Goal: Task Accomplishment & Management: Complete application form

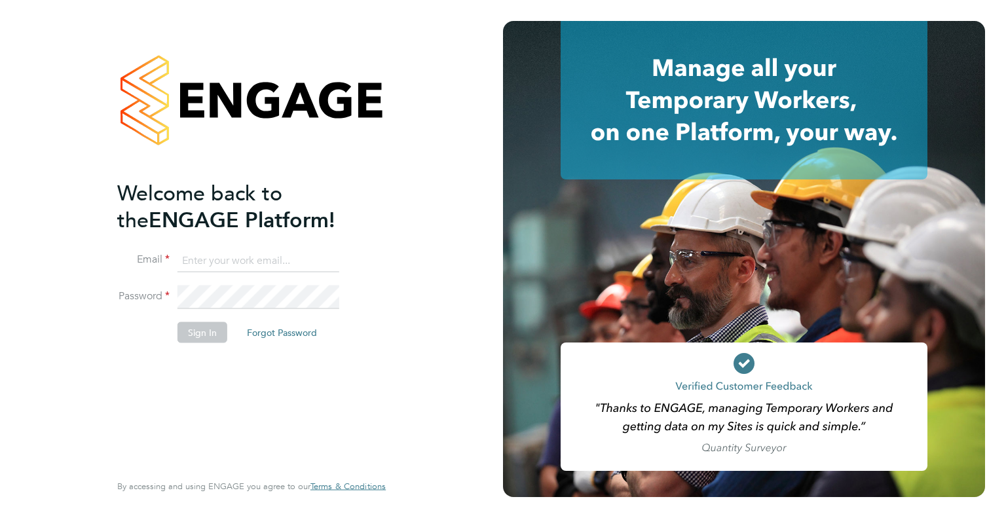
type input "[EMAIL_ADDRESS][PERSON_NAME][DOMAIN_NAME]"
click at [209, 327] on button "Sign In" at bounding box center [202, 332] width 50 height 21
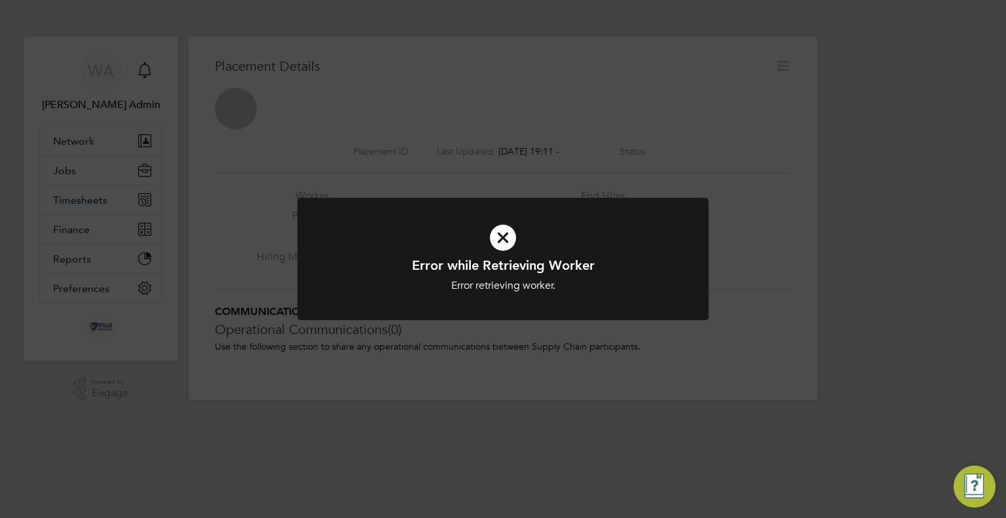
click at [399, 322] on div "Error while Retrieving Worker Error retrieving worker. Cancel Okay" at bounding box center [502, 267] width 411 height 138
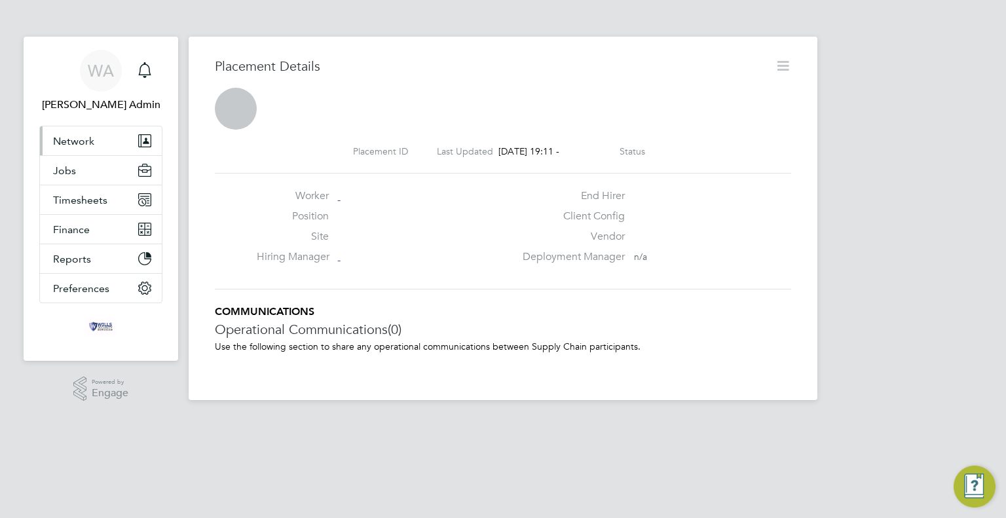
click at [70, 133] on button "Network" at bounding box center [101, 140] width 122 height 29
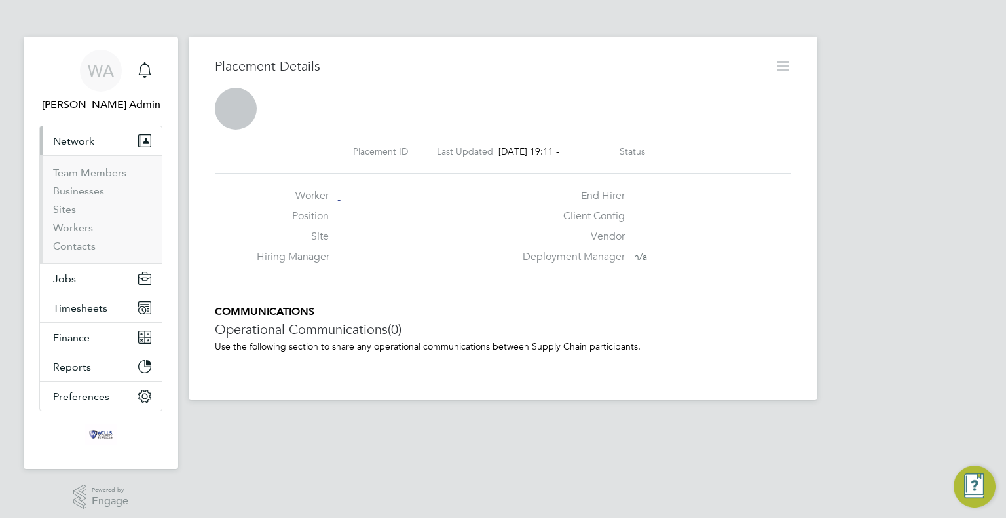
click at [77, 181] on li "Team Members" at bounding box center [102, 175] width 98 height 18
click at [80, 175] on link "Team Members" at bounding box center [89, 172] width 73 height 12
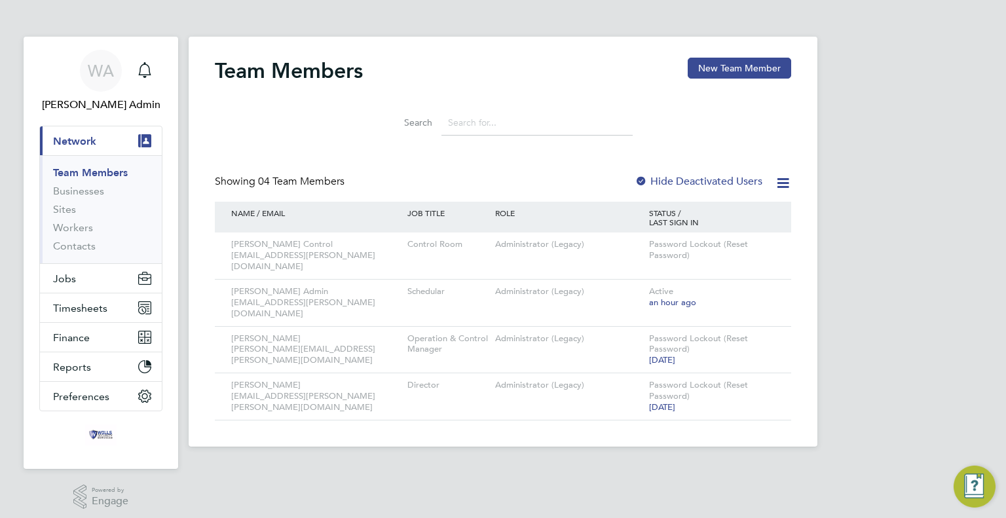
click at [80, 135] on span "Network" at bounding box center [74, 141] width 43 height 12
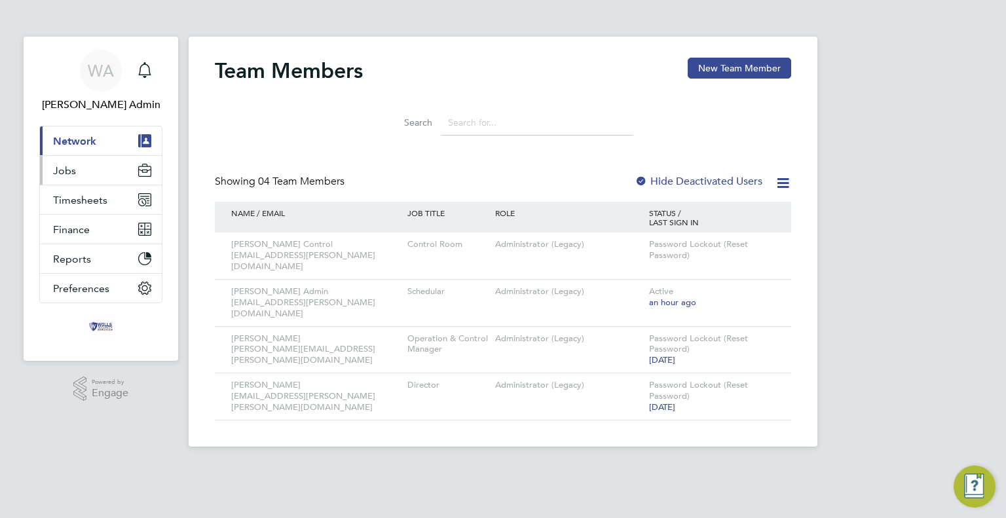
click at [65, 170] on span "Jobs" at bounding box center [64, 170] width 23 height 12
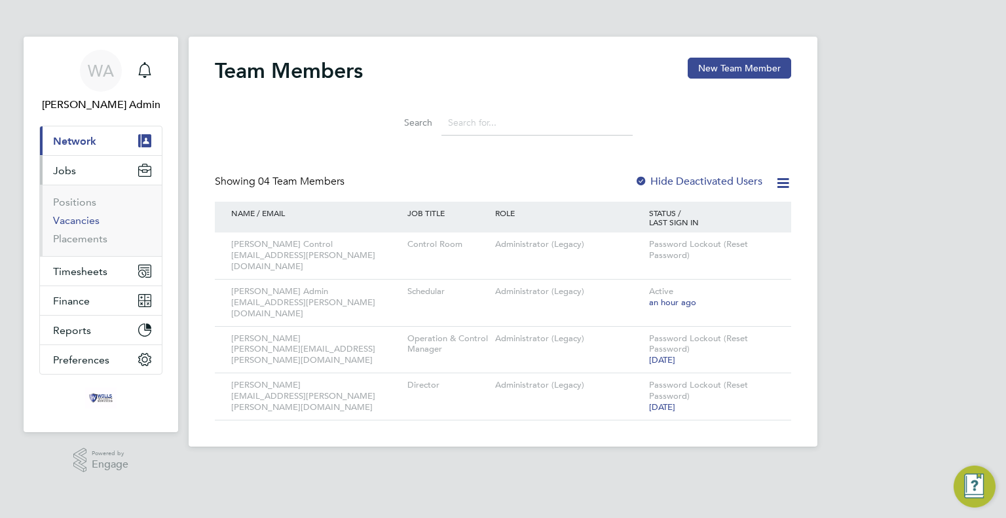
click at [79, 223] on link "Vacancies" at bounding box center [76, 220] width 46 height 12
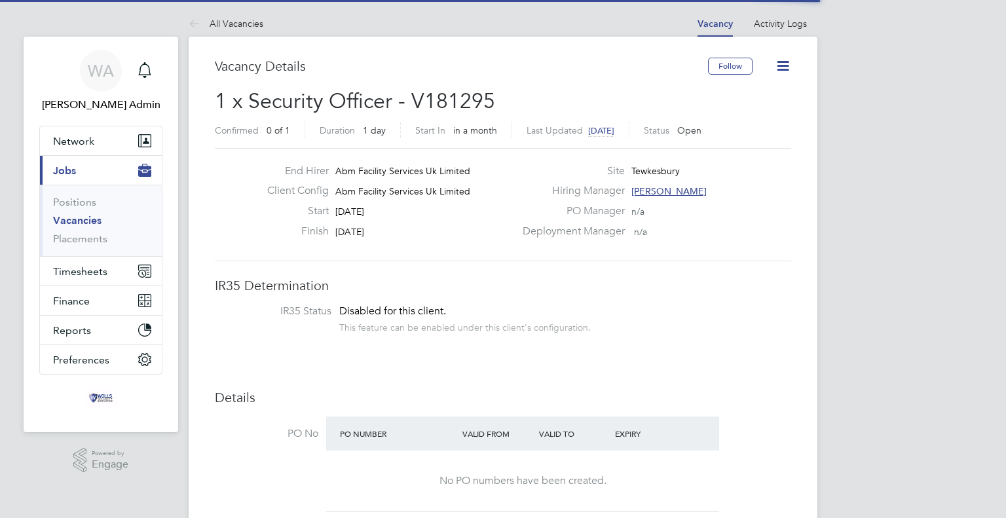
scroll to position [6, 7]
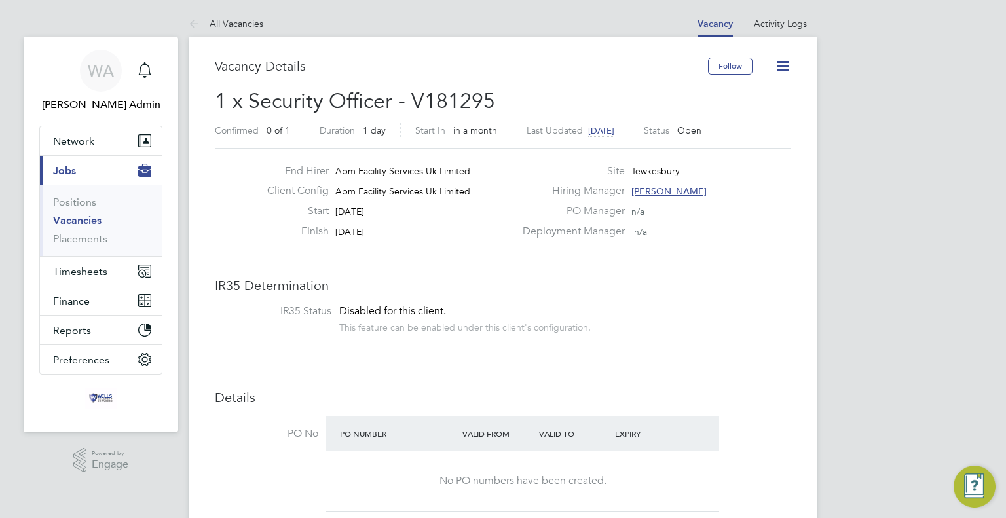
drag, startPoint x: 586, startPoint y: 287, endPoint x: 597, endPoint y: 287, distance: 11.1
click at [585, 286] on h3 "IR35 Determination" at bounding box center [503, 285] width 576 height 17
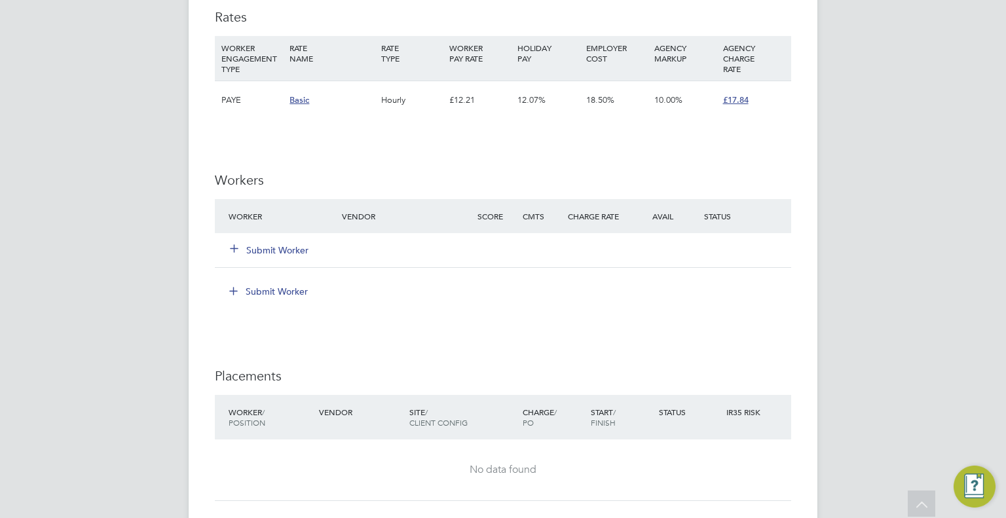
scroll to position [870, 0]
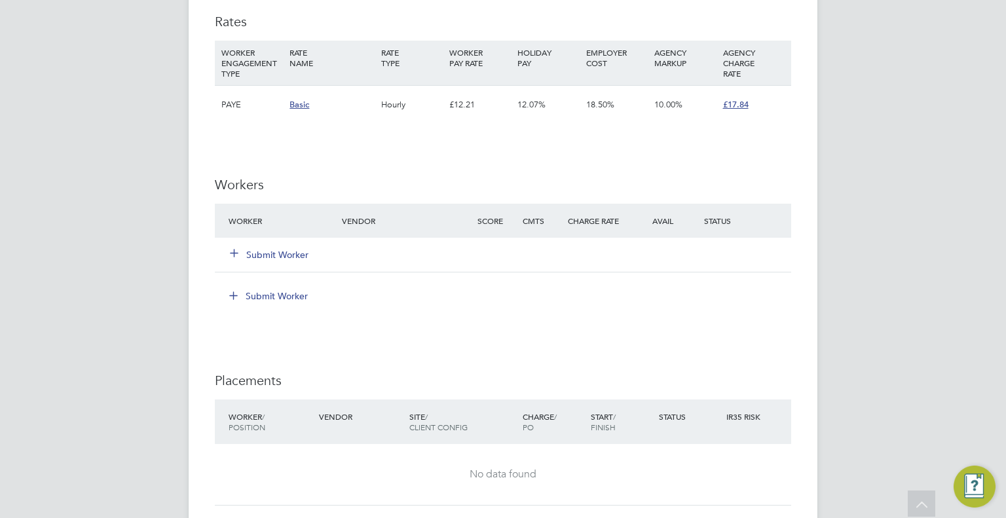
click at [265, 253] on button "Submit Worker" at bounding box center [269, 254] width 79 height 13
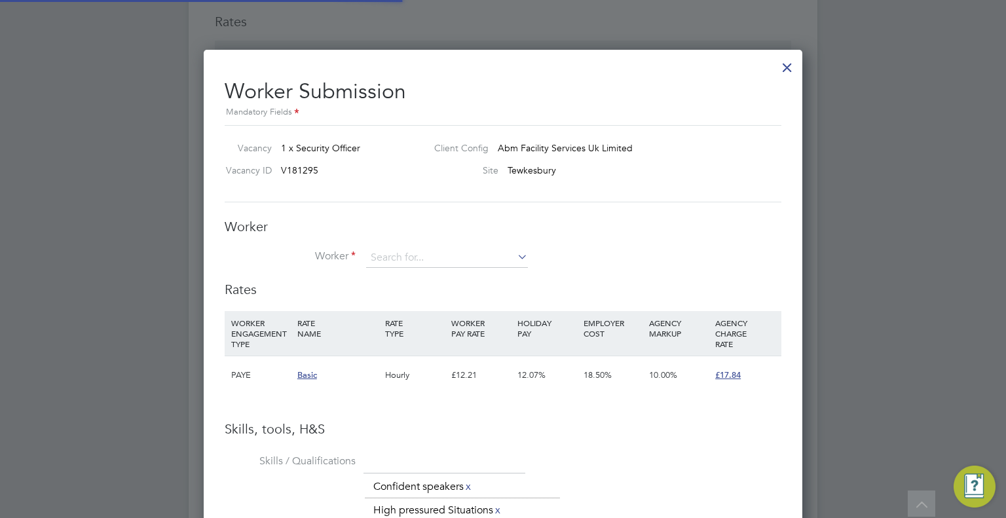
scroll to position [846, 599]
click at [786, 67] on div at bounding box center [787, 64] width 24 height 24
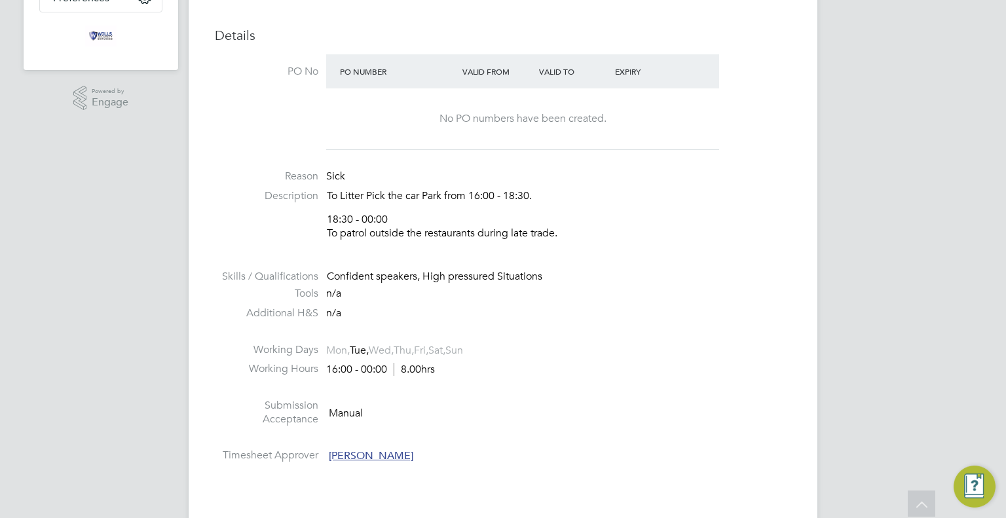
scroll to position [327, 0]
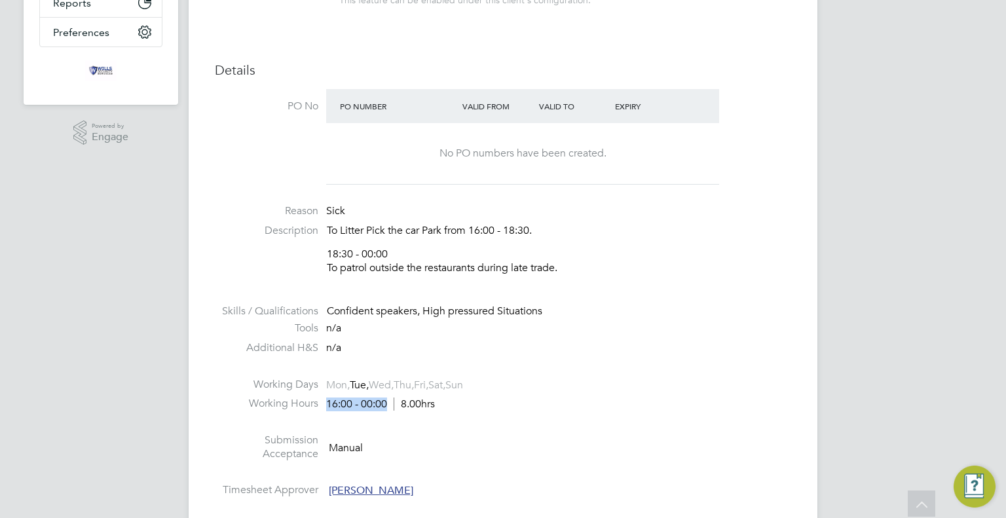
drag, startPoint x: 326, startPoint y: 403, endPoint x: 407, endPoint y: 416, distance: 82.1
click at [390, 409] on div "16:00 - 00:00 8.00hrs" at bounding box center [380, 404] width 109 height 14
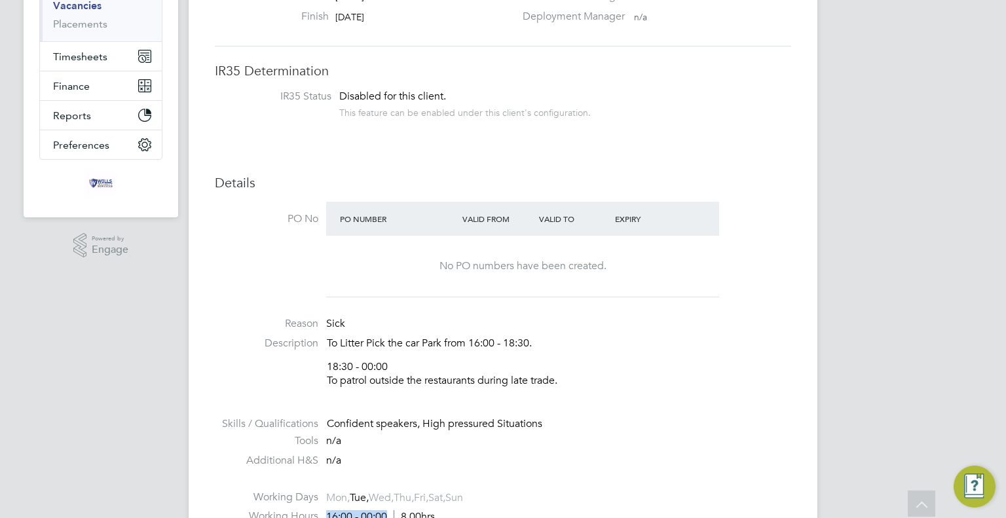
scroll to position [346, 0]
